Goal: Information Seeking & Learning: Learn about a topic

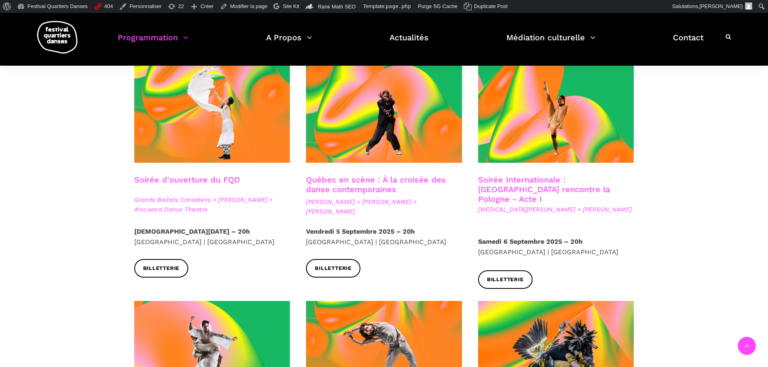
scroll to position [161, 0]
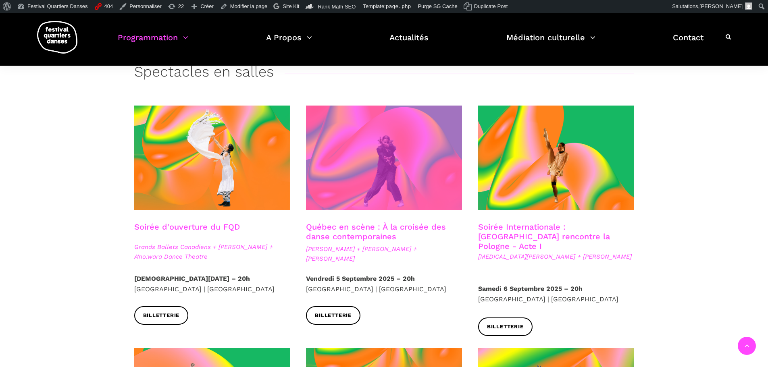
click at [386, 142] on span at bounding box center [384, 158] width 156 height 104
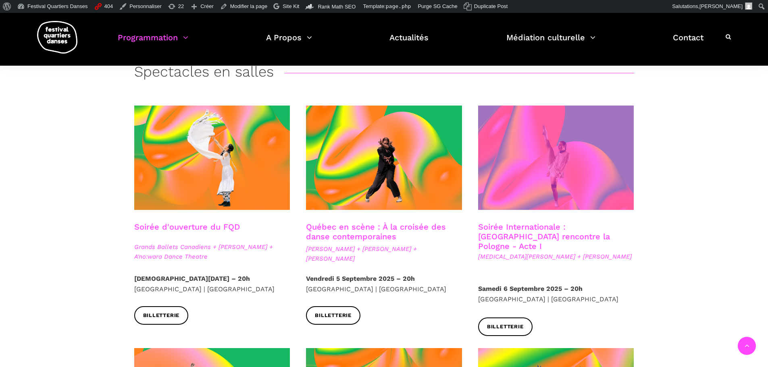
click at [540, 169] on span at bounding box center [556, 158] width 156 height 104
click at [538, 183] on span at bounding box center [556, 158] width 156 height 104
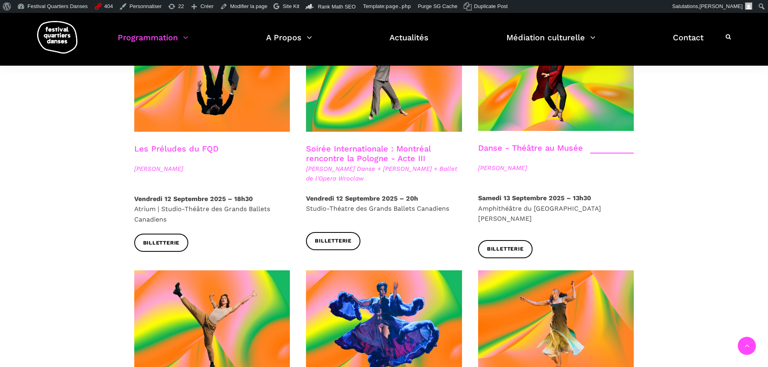
scroll to position [968, 0]
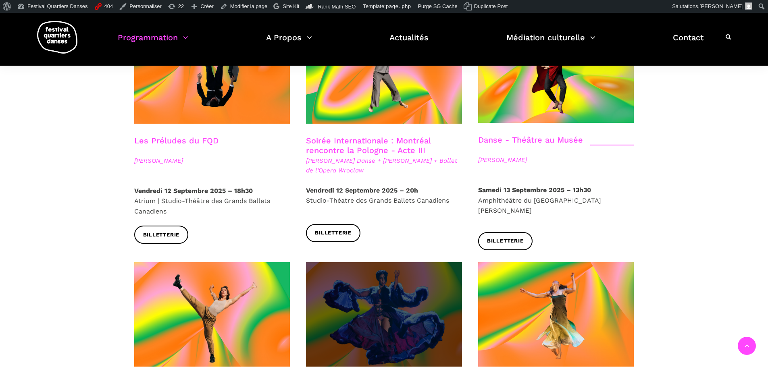
click at [408, 273] on span at bounding box center [384, 315] width 156 height 104
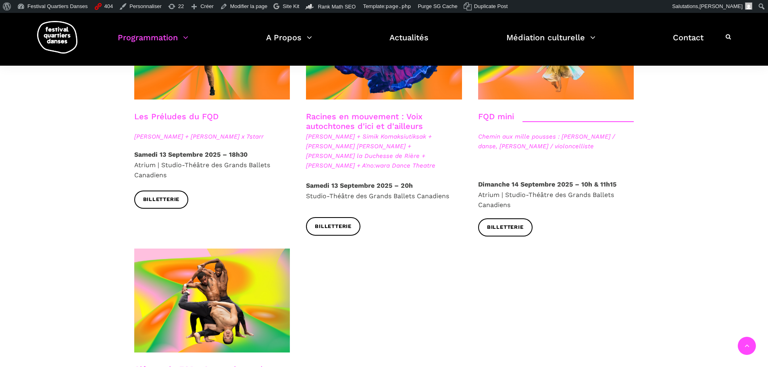
scroll to position [1250, 0]
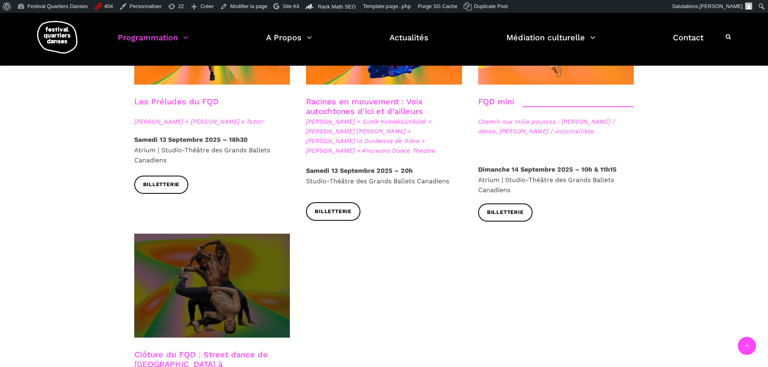
click at [235, 277] on span at bounding box center [212, 286] width 156 height 104
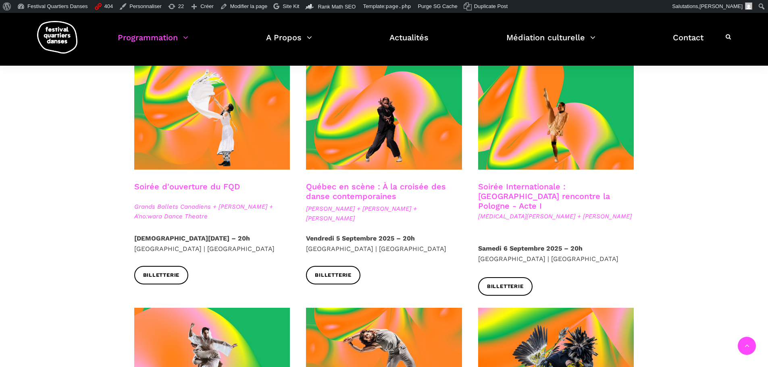
scroll to position [161, 0]
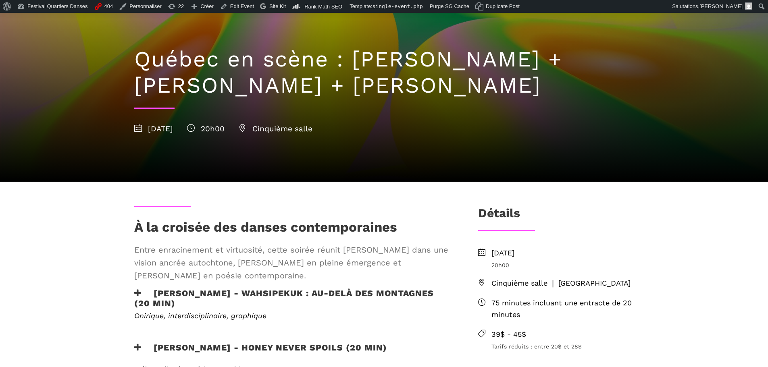
scroll to position [81, 0]
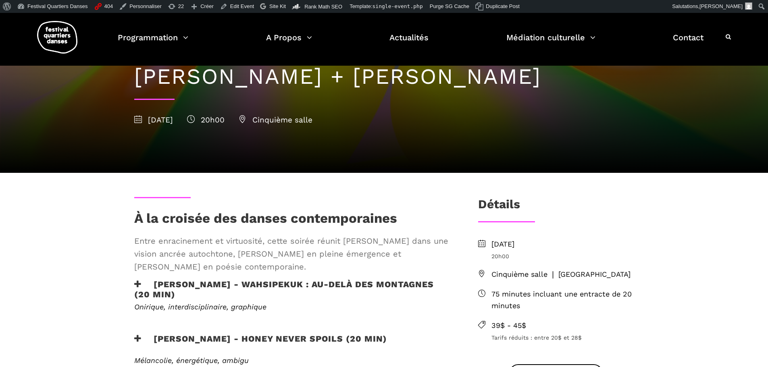
drag, startPoint x: 273, startPoint y: 267, endPoint x: 135, endPoint y: 243, distance: 140.0
click at [135, 243] on span "Entre enracinement et virtuosité, cette soirée réunit Ivanie Aubin Malo dans un…" at bounding box center [293, 254] width 318 height 39
copy span "Entre enracinement et virtuosité, cette soirée réunit Ivanie Aubin Malo dans un…"
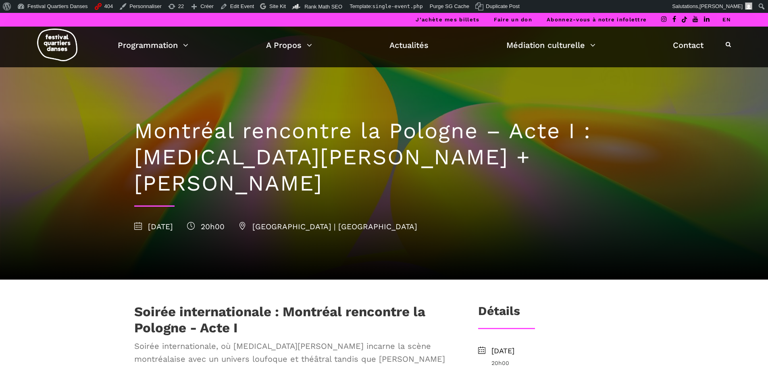
scroll to position [40, 0]
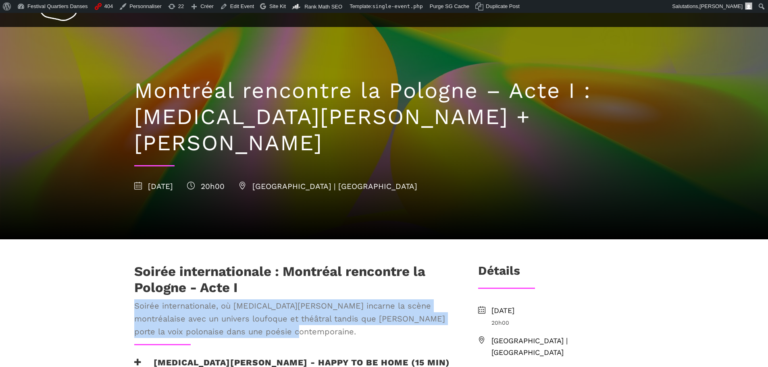
drag, startPoint x: 267, startPoint y: 307, endPoint x: 135, endPoint y: 282, distance: 134.2
click at [135, 300] on span "Soirée internationale, où [MEDICAL_DATA][PERSON_NAME] incarne la scène montréal…" at bounding box center [293, 319] width 318 height 39
copy span "Soirée internationale, où [MEDICAL_DATA][PERSON_NAME] incarne la scène montréal…"
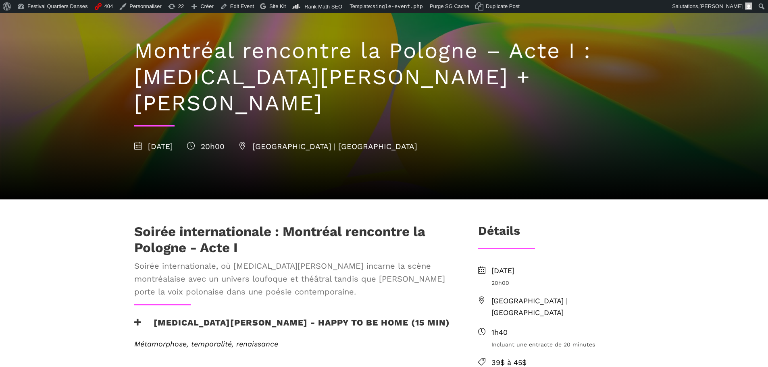
scroll to position [81, 0]
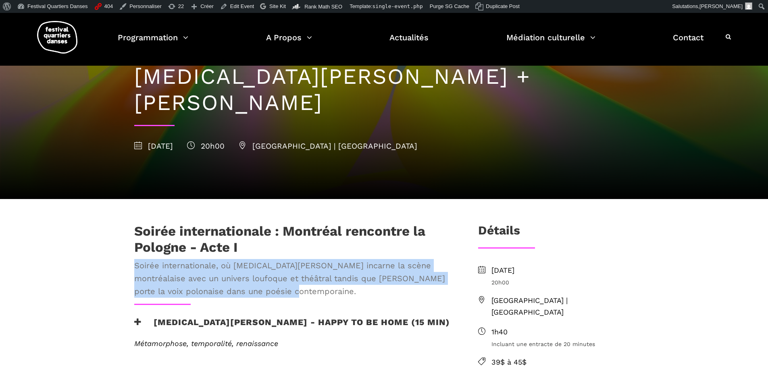
drag, startPoint x: 264, startPoint y: 265, endPoint x: 135, endPoint y: 244, distance: 129.9
click at [135, 259] on span "Soirée internationale, où [MEDICAL_DATA][PERSON_NAME] incarne la scène montréal…" at bounding box center [293, 278] width 318 height 39
copy span "Soirée internationale, où [MEDICAL_DATA][PERSON_NAME] incarne la scène montréal…"
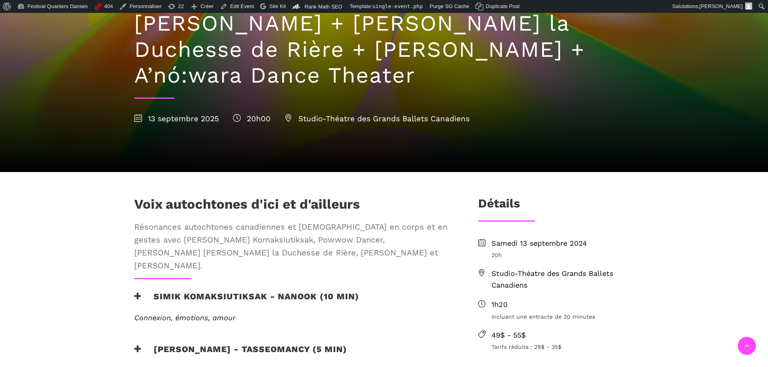
scroll to position [161, 0]
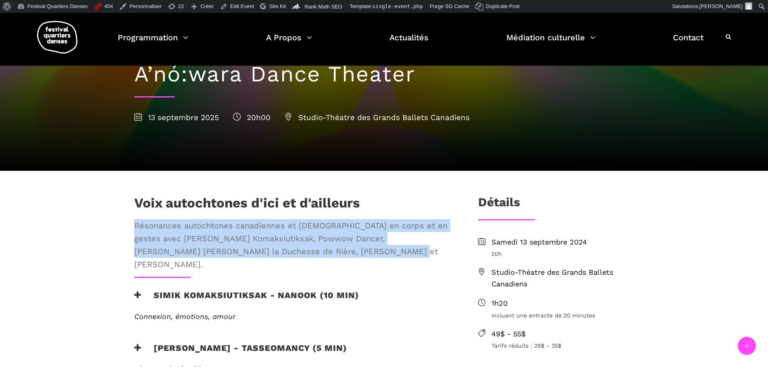
drag, startPoint x: 336, startPoint y: 254, endPoint x: 133, endPoint y: 225, distance: 204.4
click at [133, 225] on div "Voix autochtones d'ici et d'ailleurs Résonances autochtones canadiennes et [DEM…" at bounding box center [293, 236] width 334 height 82
copy span "Résonances autochtones canadiennes et [DEMOGRAPHIC_DATA] en corps et en gestes …"
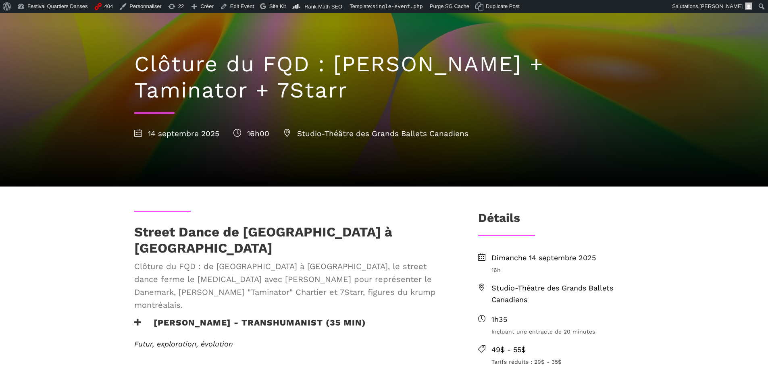
scroll to position [161, 0]
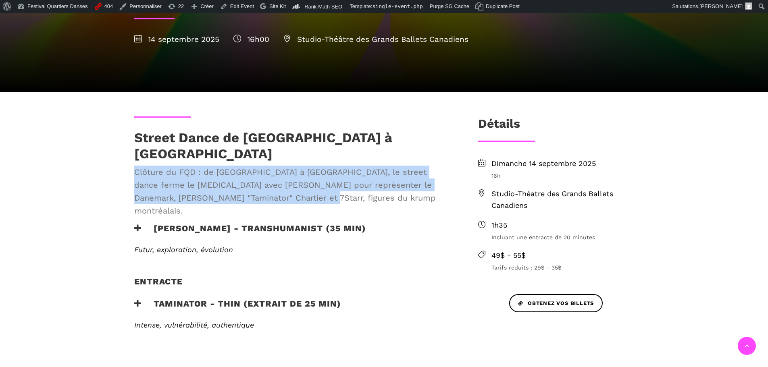
drag, startPoint x: 258, startPoint y: 188, endPoint x: 136, endPoint y: 163, distance: 124.6
click at [136, 166] on span "Clôture du FQD : de [GEOGRAPHIC_DATA] à [GEOGRAPHIC_DATA], le street dance ferm…" at bounding box center [293, 192] width 318 height 52
copy span "Clôture du FQD : de [GEOGRAPHIC_DATA] à [GEOGRAPHIC_DATA], le street dance ferm…"
